Goal: Navigation & Orientation: Find specific page/section

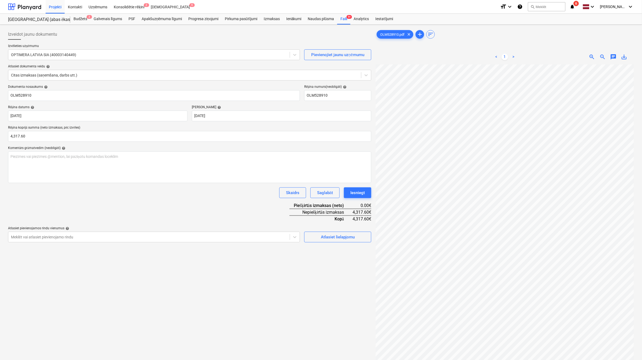
scroll to position [50, 23]
click at [34, 5] on div at bounding box center [24, 6] width 33 height 13
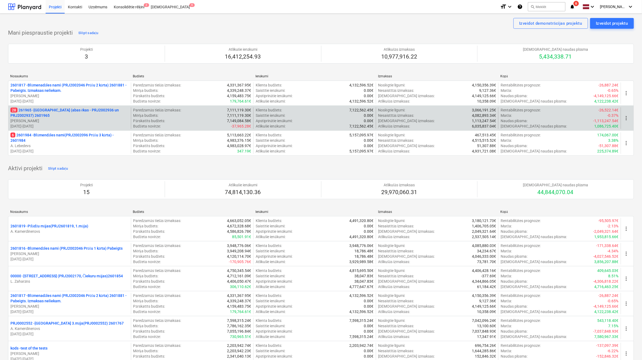
click at [61, 108] on p "28 261965 - [GEOGRAPHIC_DATA] (abas ēkas - PRJ2002936 un PRJ2002937) 2601965" at bounding box center [69, 112] width 118 height 11
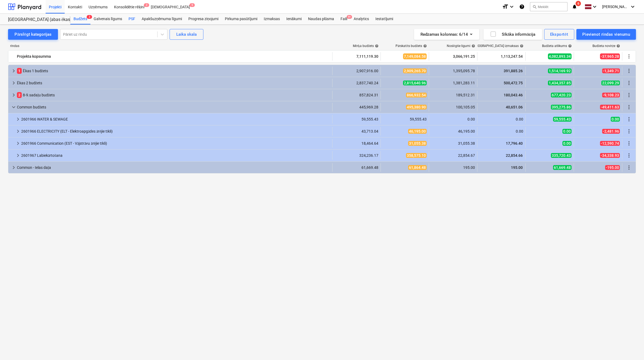
click at [131, 18] on div "PSF" at bounding box center [131, 19] width 13 height 11
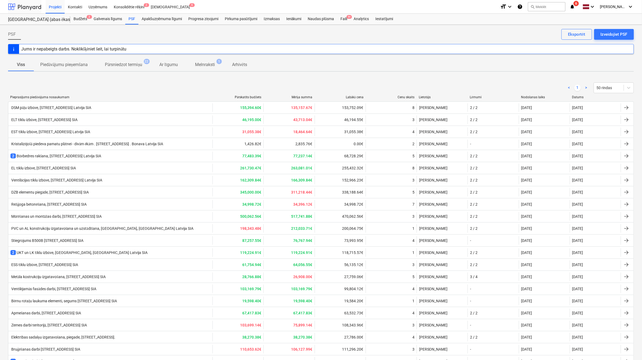
click at [32, 7] on div at bounding box center [24, 6] width 33 height 13
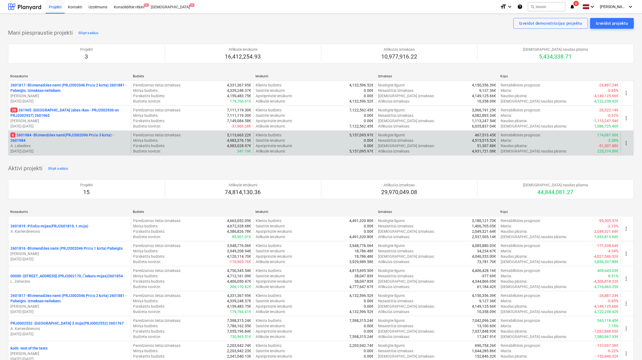
click at [81, 133] on p "6 2601984 - Blūmendāles nami(PRJ2002096 Prūšu 3 kārta) - 2601984" at bounding box center [69, 137] width 118 height 11
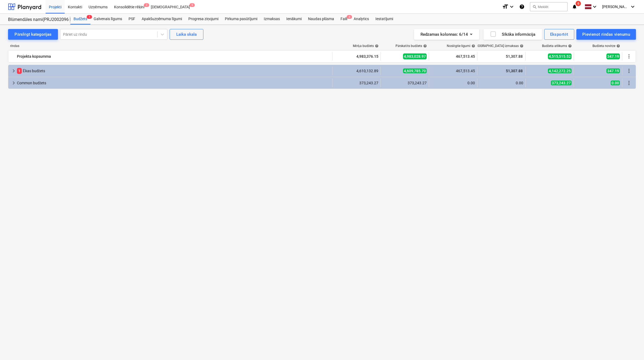
click at [171, 12] on div "Projekti Kontakti Uzņēmums Konsolidētie rēķini 2 Iesūtne 9" at bounding box center [272, 6] width 452 height 13
click at [171, 16] on div "Apakšuzņēmuma līgumi" at bounding box center [161, 19] width 47 height 11
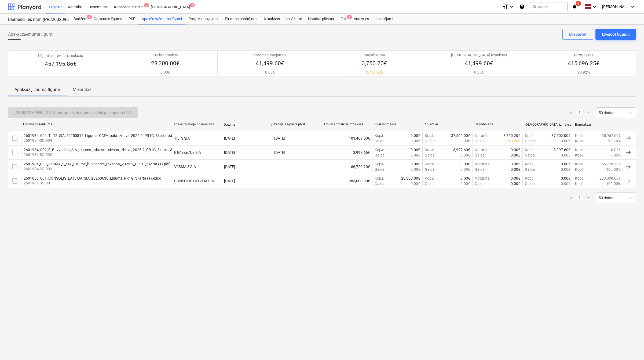
click at [34, 6] on div at bounding box center [24, 6] width 33 height 13
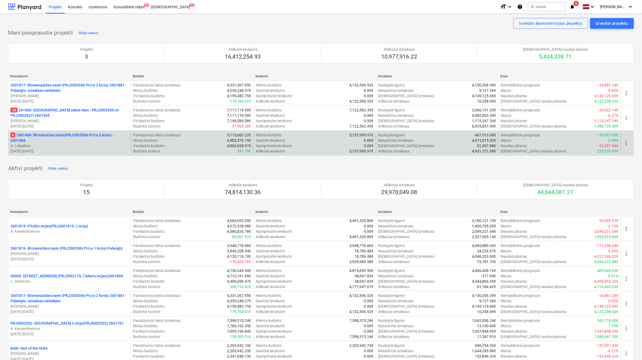
click at [57, 144] on p "A. Lebedevs" at bounding box center [69, 145] width 118 height 5
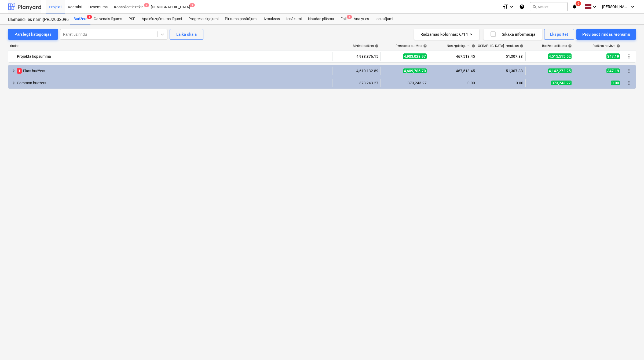
click at [27, 9] on div at bounding box center [24, 6] width 33 height 13
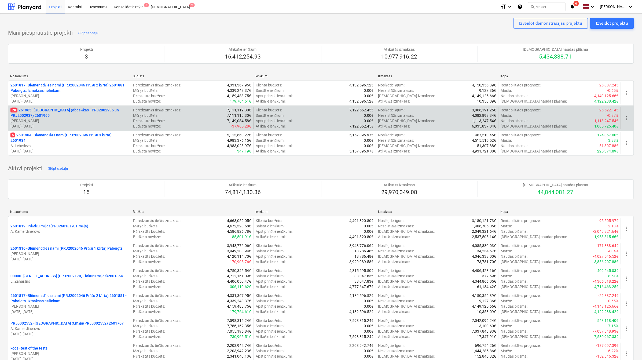
click at [56, 116] on p "28 261965 - [GEOGRAPHIC_DATA] (abas ēkas - PRJ2002936 un PRJ2002937) 2601965" at bounding box center [69, 112] width 118 height 11
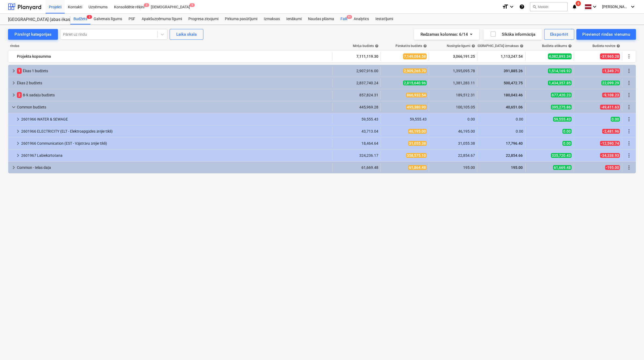
click at [343, 18] on div "Faili 9+" at bounding box center [343, 19] width 13 height 11
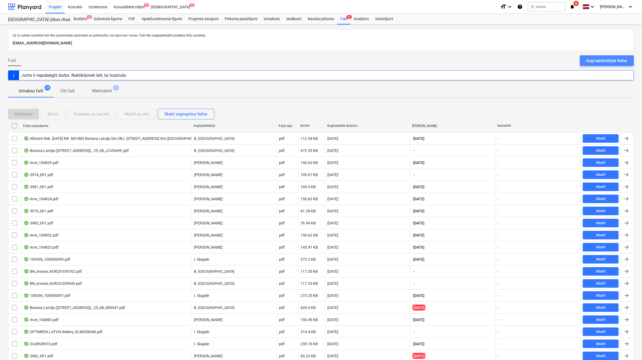
click at [612, 56] on button "Augšupielādējiet failus" at bounding box center [607, 60] width 54 height 11
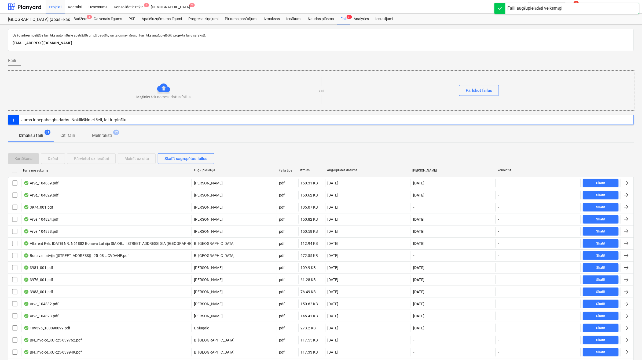
scroll to position [201, 0]
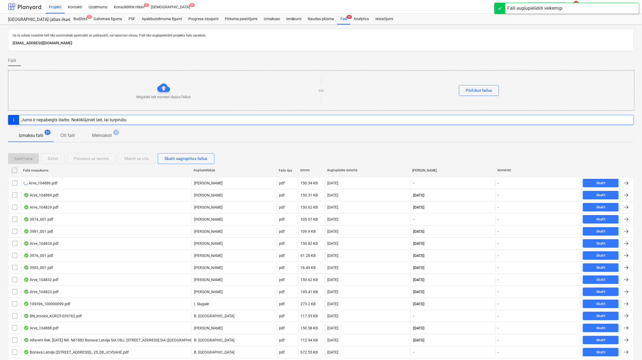
click at [21, 3] on div at bounding box center [24, 6] width 33 height 13
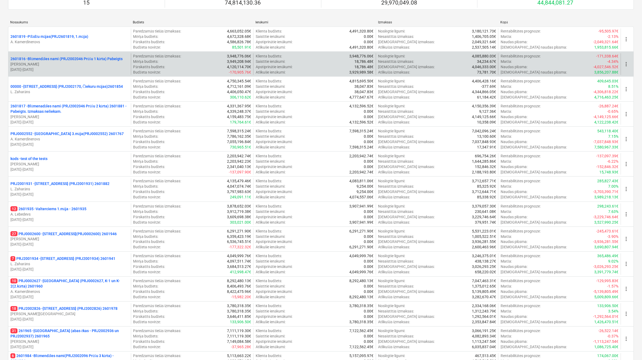
scroll to position [313, 0]
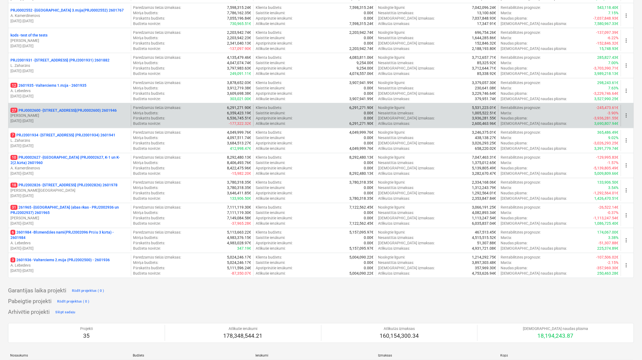
click at [88, 115] on p "[PERSON_NAME]" at bounding box center [69, 115] width 118 height 5
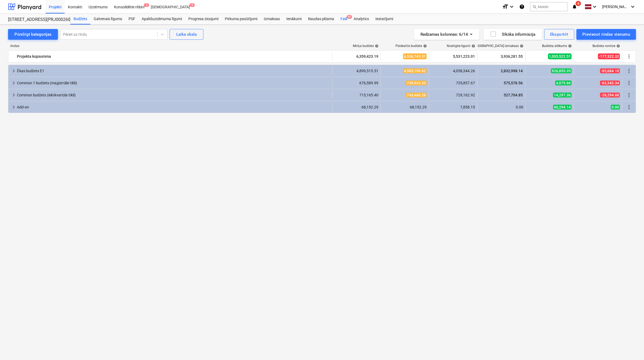
click at [344, 18] on div "Faili 9+" at bounding box center [343, 19] width 13 height 11
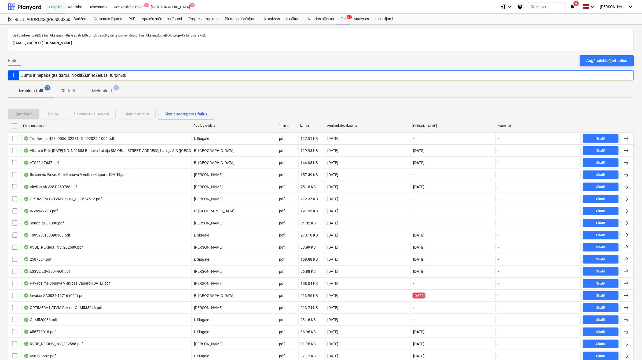
click at [350, 126] on div "Augšuplādes datums" at bounding box center [367, 126] width 81 height 4
checkbox input "false"
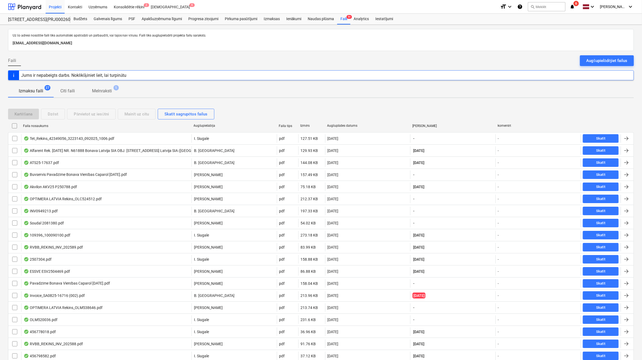
checkbox input "false"
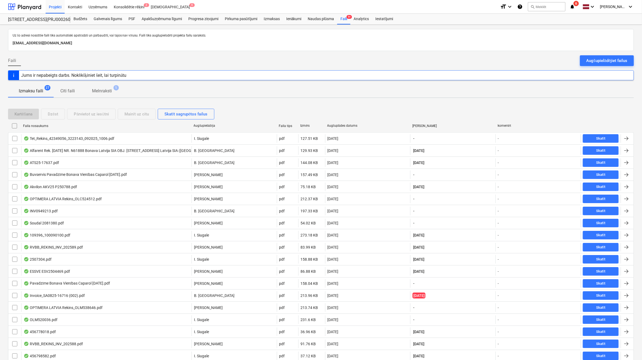
checkbox input "false"
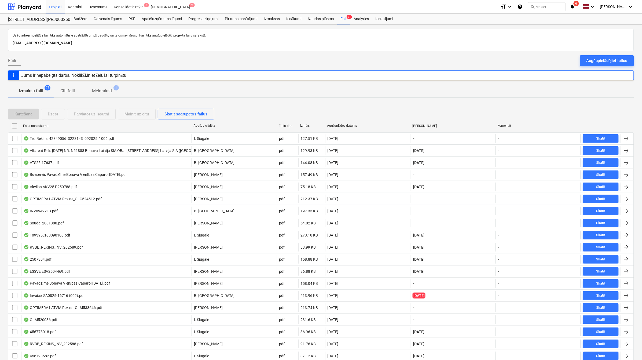
checkbox input "false"
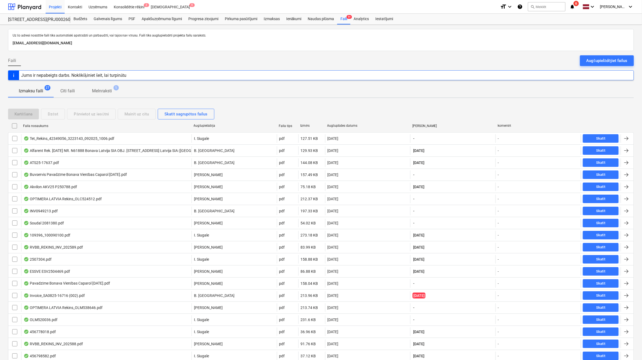
checkbox input "false"
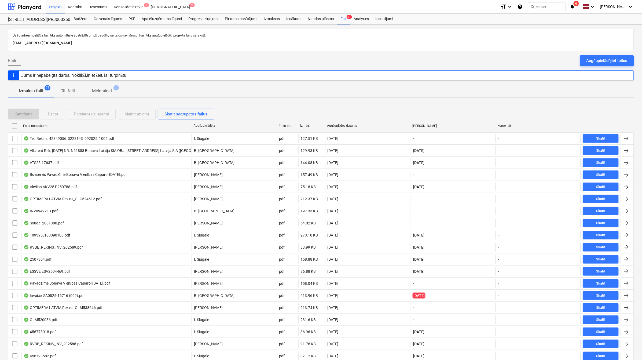
checkbox input "false"
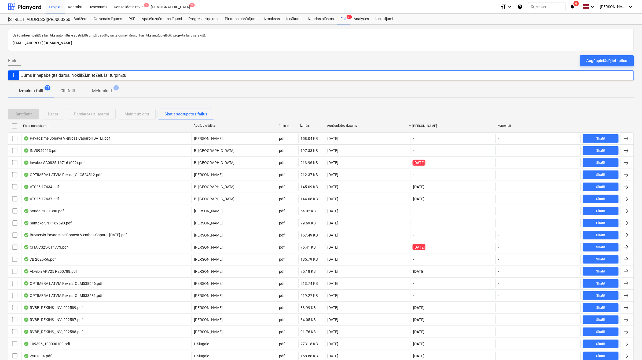
click at [350, 126] on div "Augšuplādes datums" at bounding box center [367, 126] width 81 height 4
checkbox input "false"
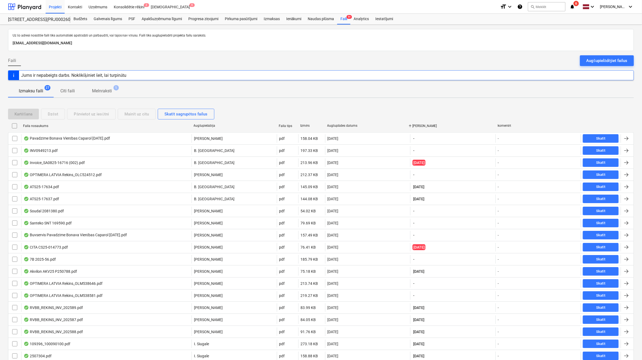
checkbox input "false"
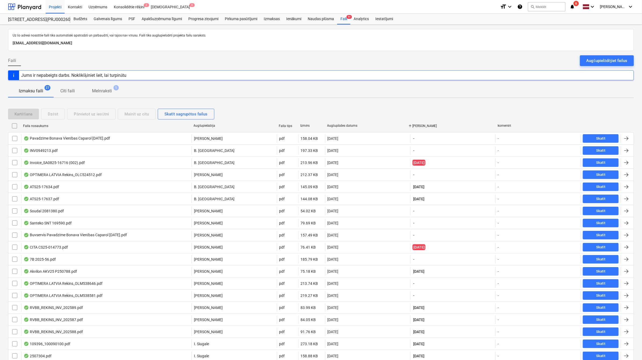
checkbox input "false"
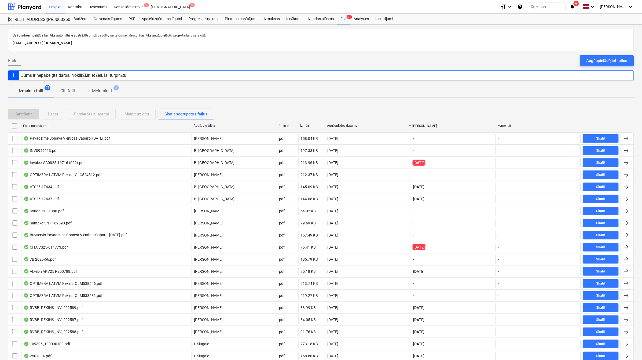
checkbox input "false"
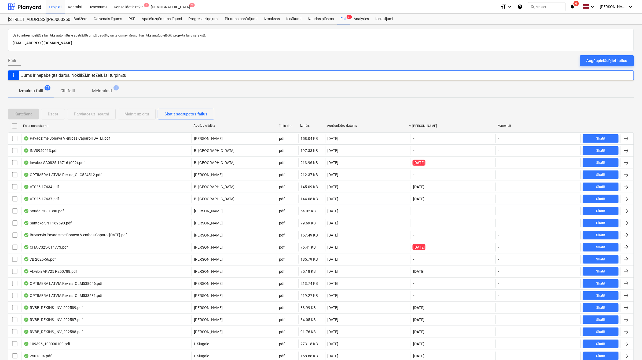
checkbox input "false"
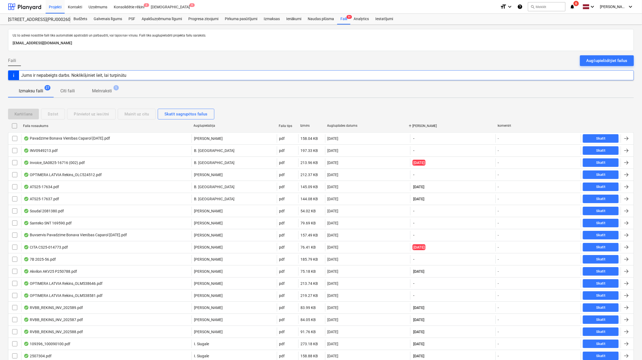
checkbox input "false"
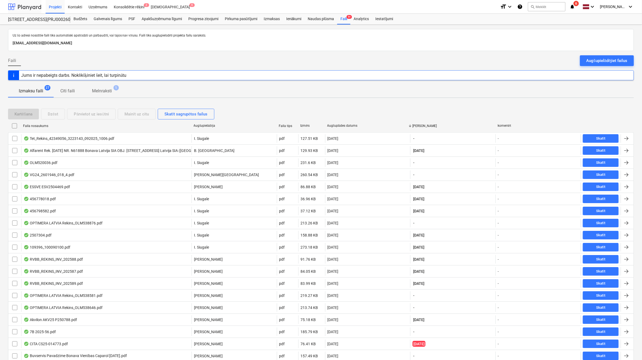
click at [20, 4] on div at bounding box center [24, 6] width 33 height 13
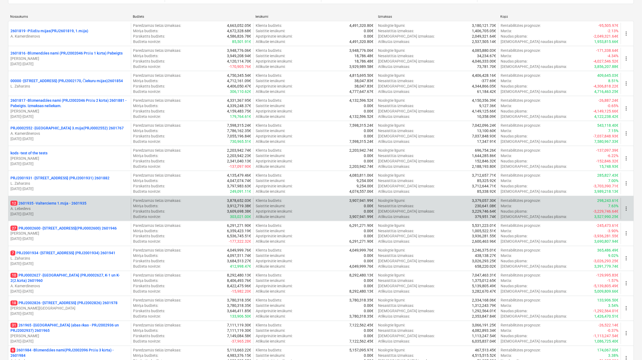
scroll to position [313, 0]
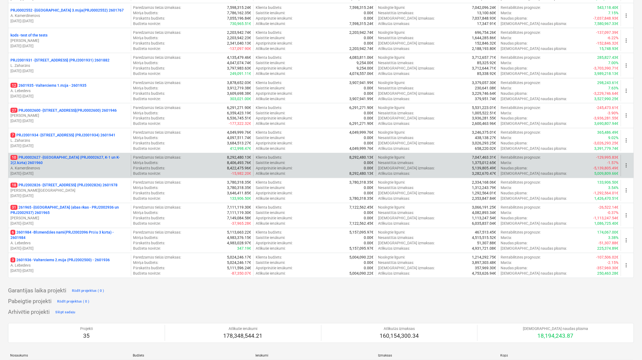
click at [86, 160] on p "10 PRJ0002627 - [GEOGRAPHIC_DATA] (PRJ0002627, K-1 un K-2(2.kārta) 2601960" at bounding box center [69, 160] width 118 height 11
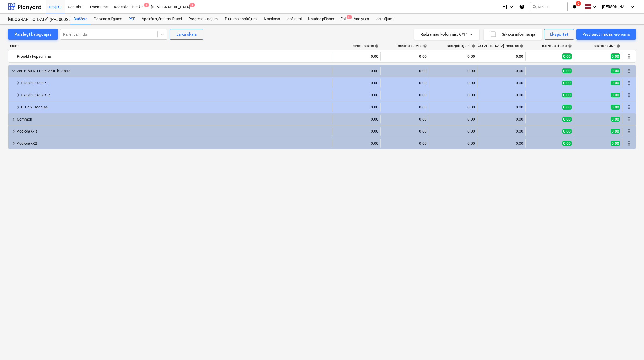
click at [130, 19] on div "PSF" at bounding box center [131, 19] width 13 height 11
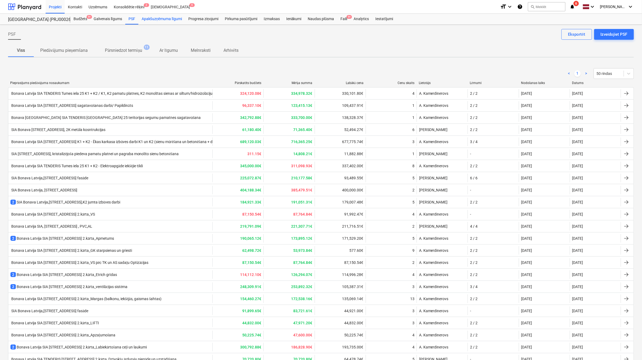
click at [177, 20] on div "Apakšuzņēmuma līgumi" at bounding box center [161, 19] width 47 height 11
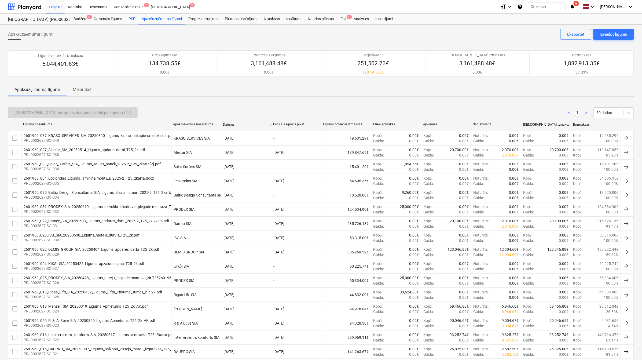
click at [135, 16] on div "PSF" at bounding box center [131, 19] width 13 height 11
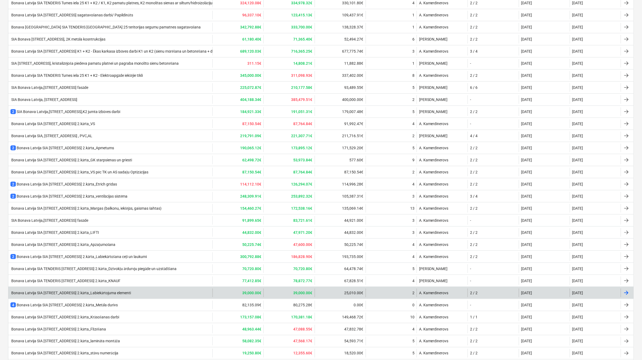
scroll to position [194, 0]
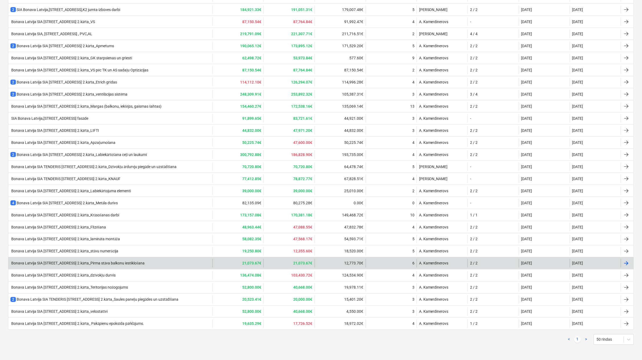
click at [120, 265] on div "Bonava Latvija SIA [STREET_ADDRESS] 2.kārta_Pirma stāva balkonu iestiklošana" at bounding box center [77, 263] width 134 height 5
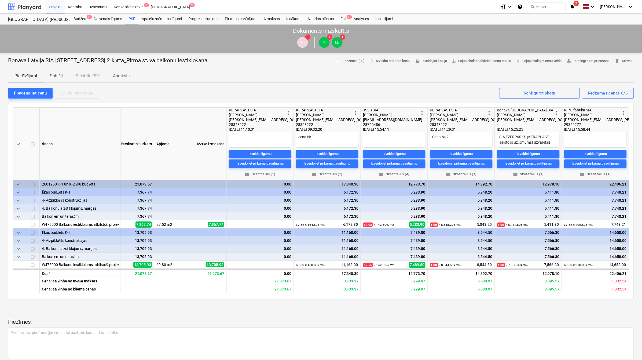
type textarea "x"
click at [12, 8] on div at bounding box center [24, 6] width 33 height 13
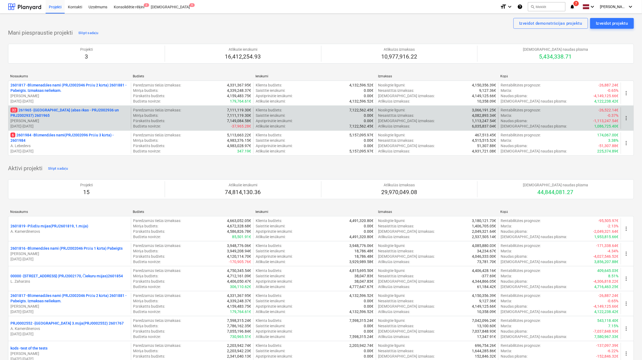
click at [86, 112] on p "32 261965 - [GEOGRAPHIC_DATA] (abas ēkas - PRJ2002936 un PRJ2002937) 2601965" at bounding box center [69, 112] width 118 height 11
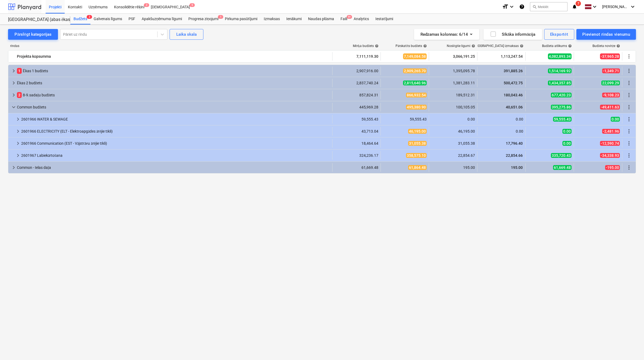
click at [38, 3] on div at bounding box center [24, 6] width 33 height 13
